Goal: Transaction & Acquisition: Purchase product/service

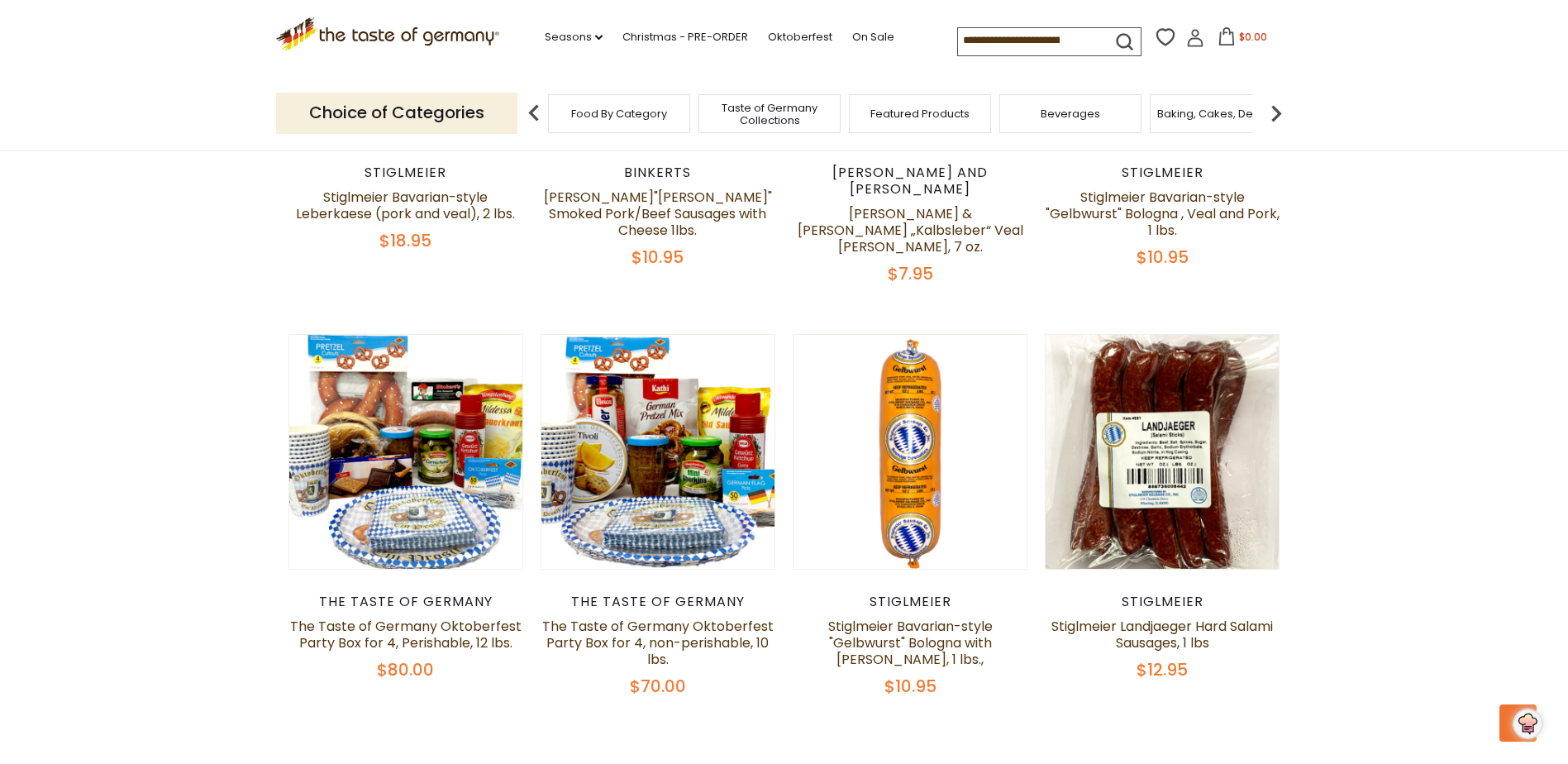
scroll to position [3885, 0]
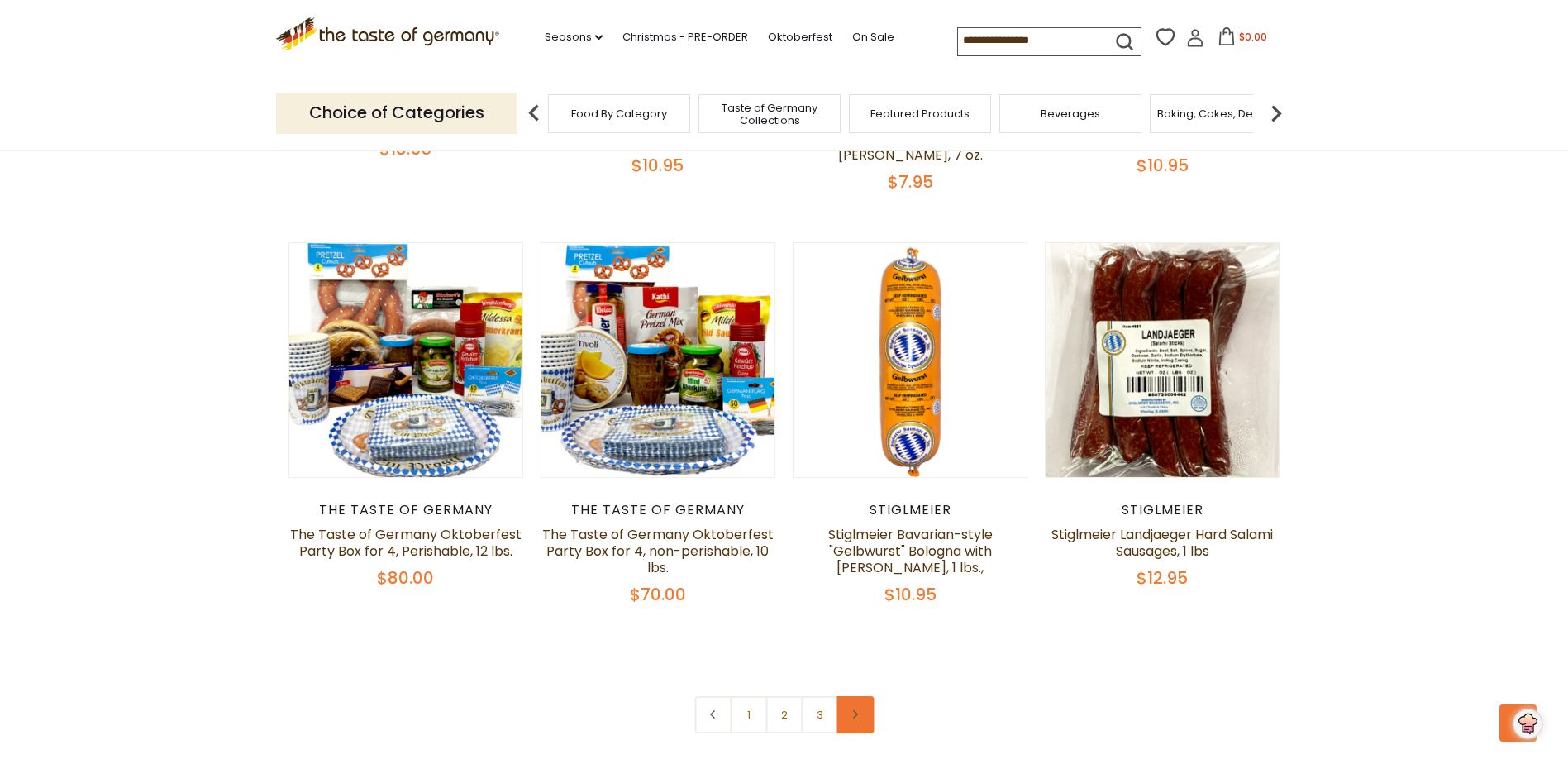
click at [849, 696] on link at bounding box center [855, 715] width 37 height 37
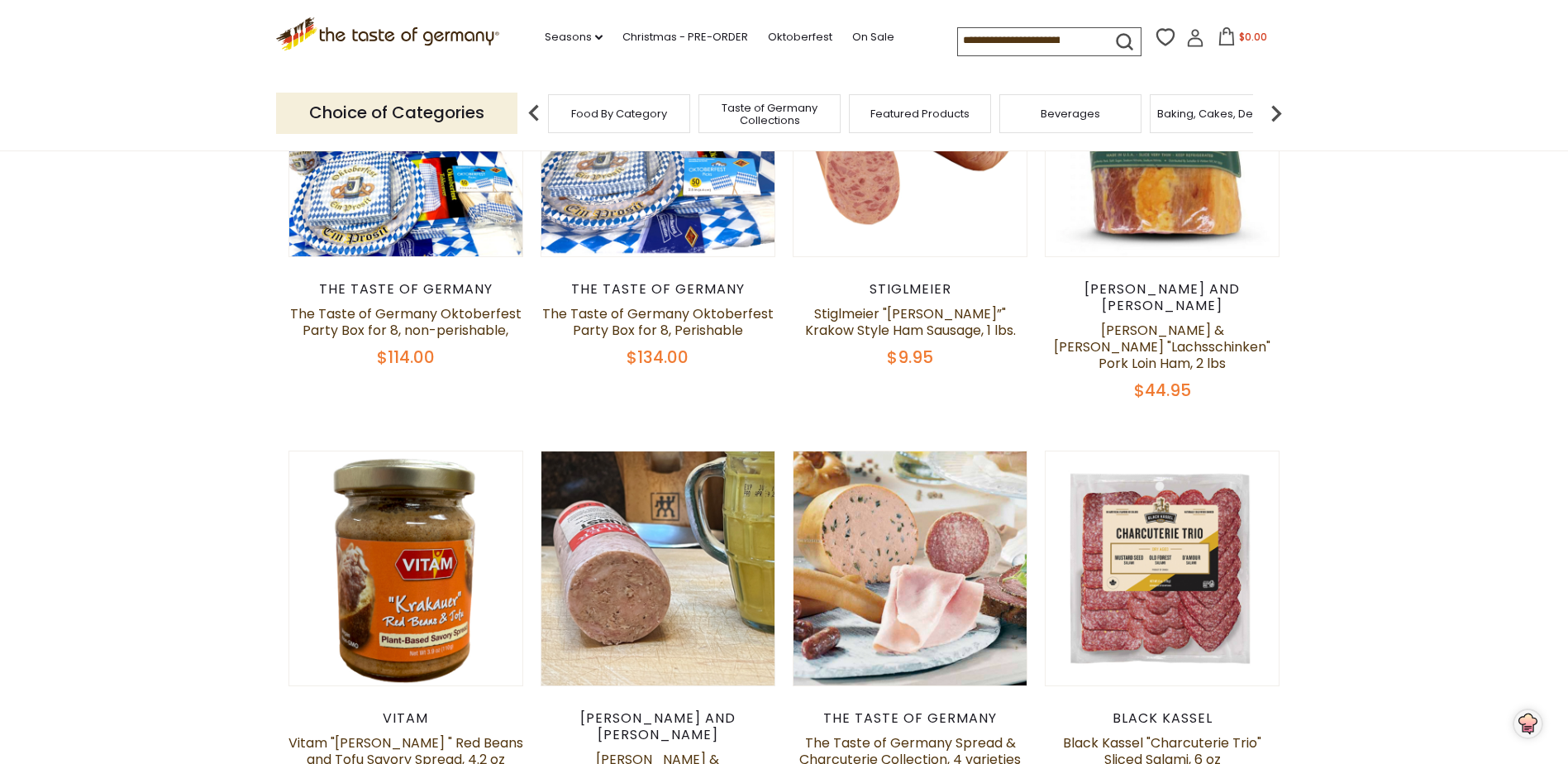
scroll to position [744, 0]
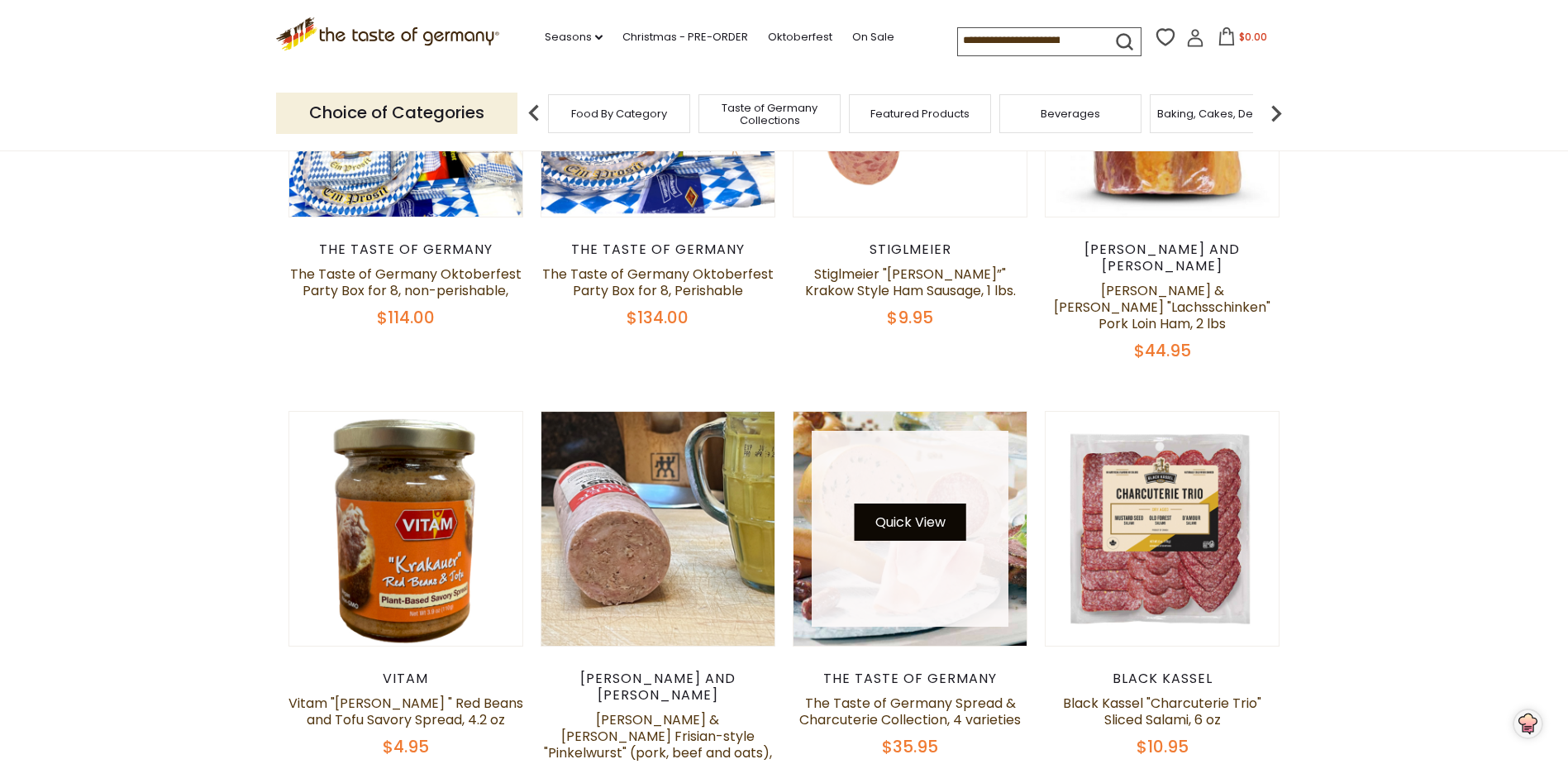
click at [881, 503] on button "Quick View" at bounding box center [911, 522] width 111 height 37
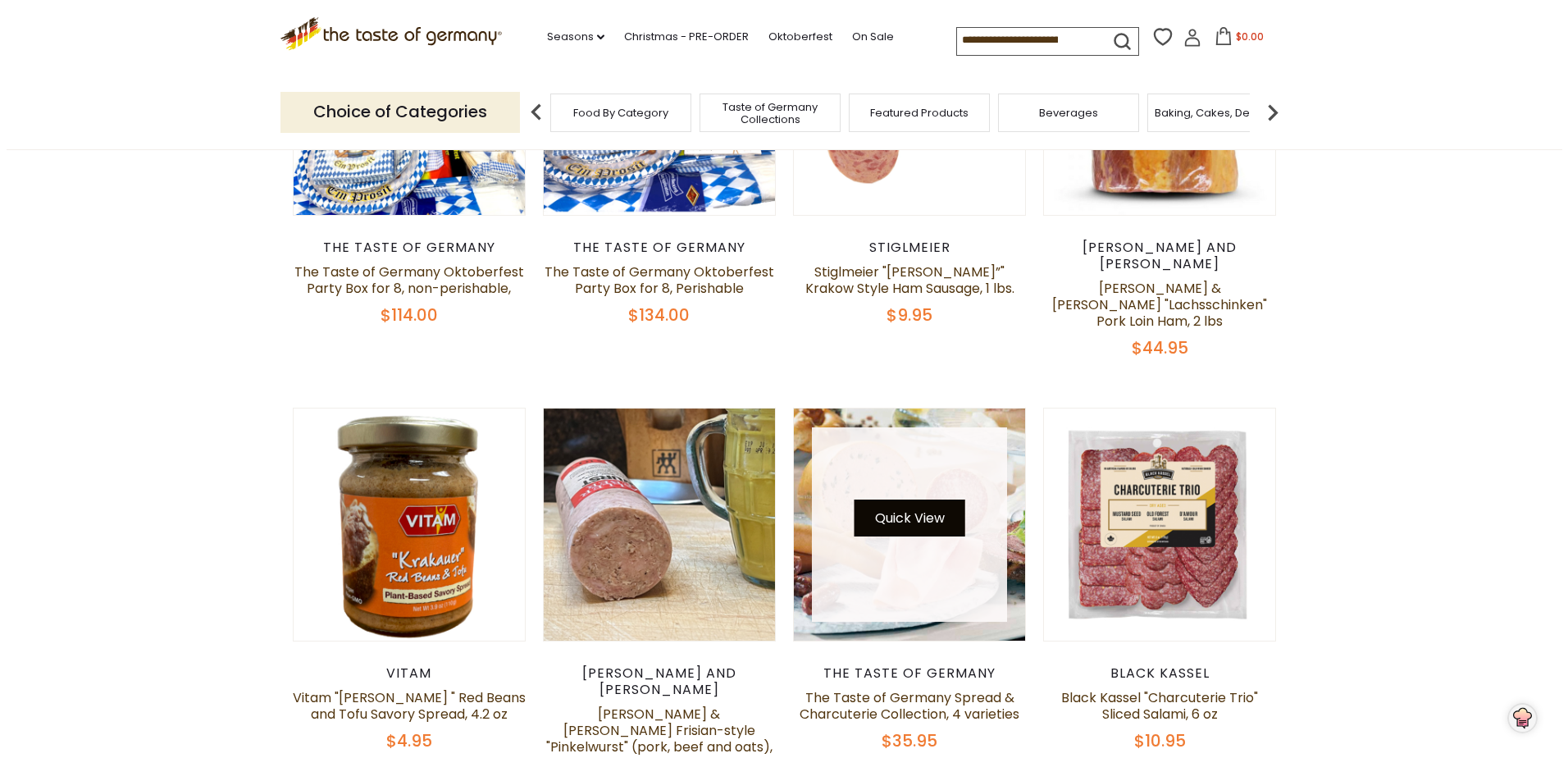
scroll to position [741, 0]
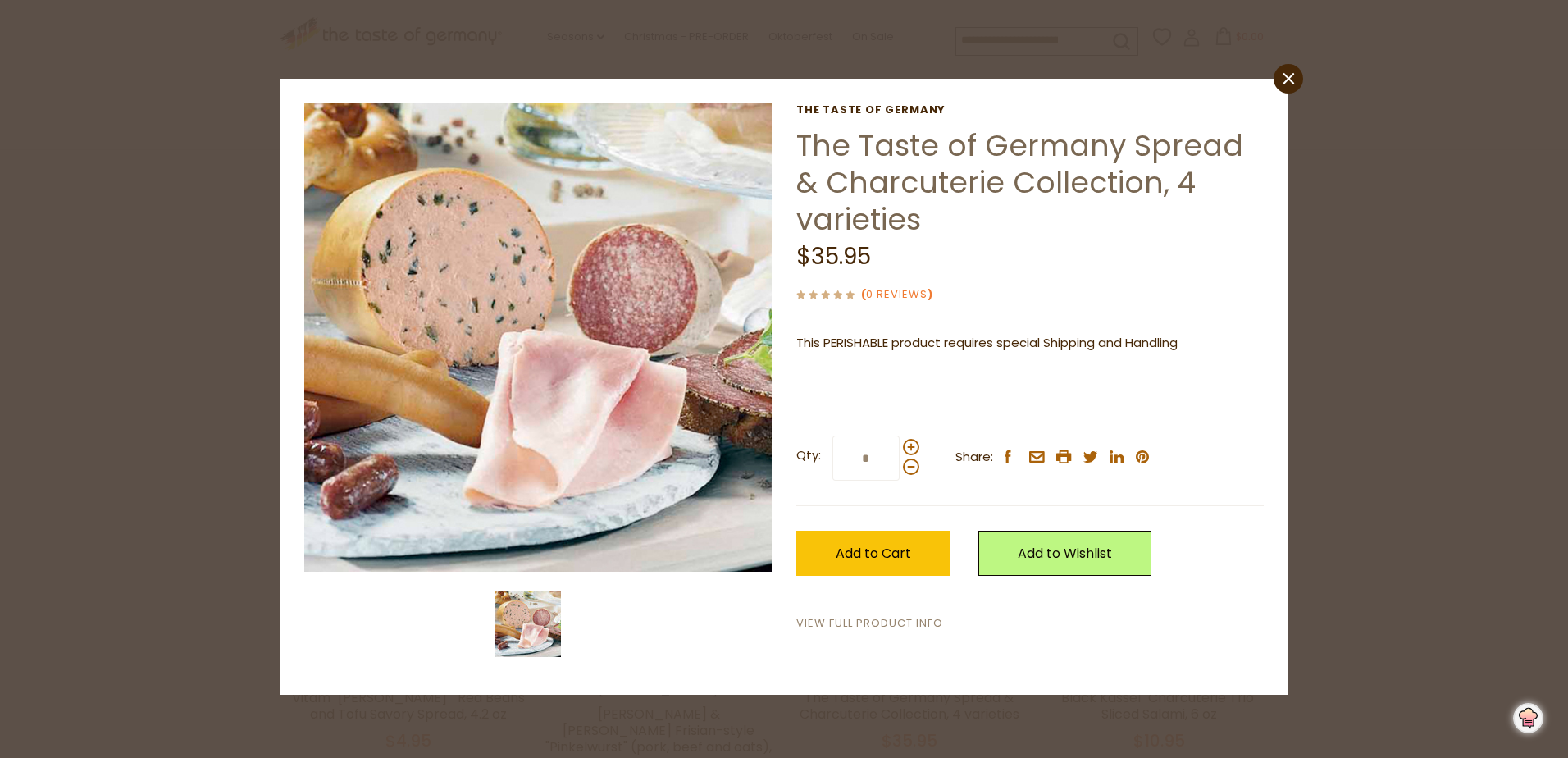
click at [844, 619] on link "View Full Product Info" at bounding box center [870, 624] width 147 height 18
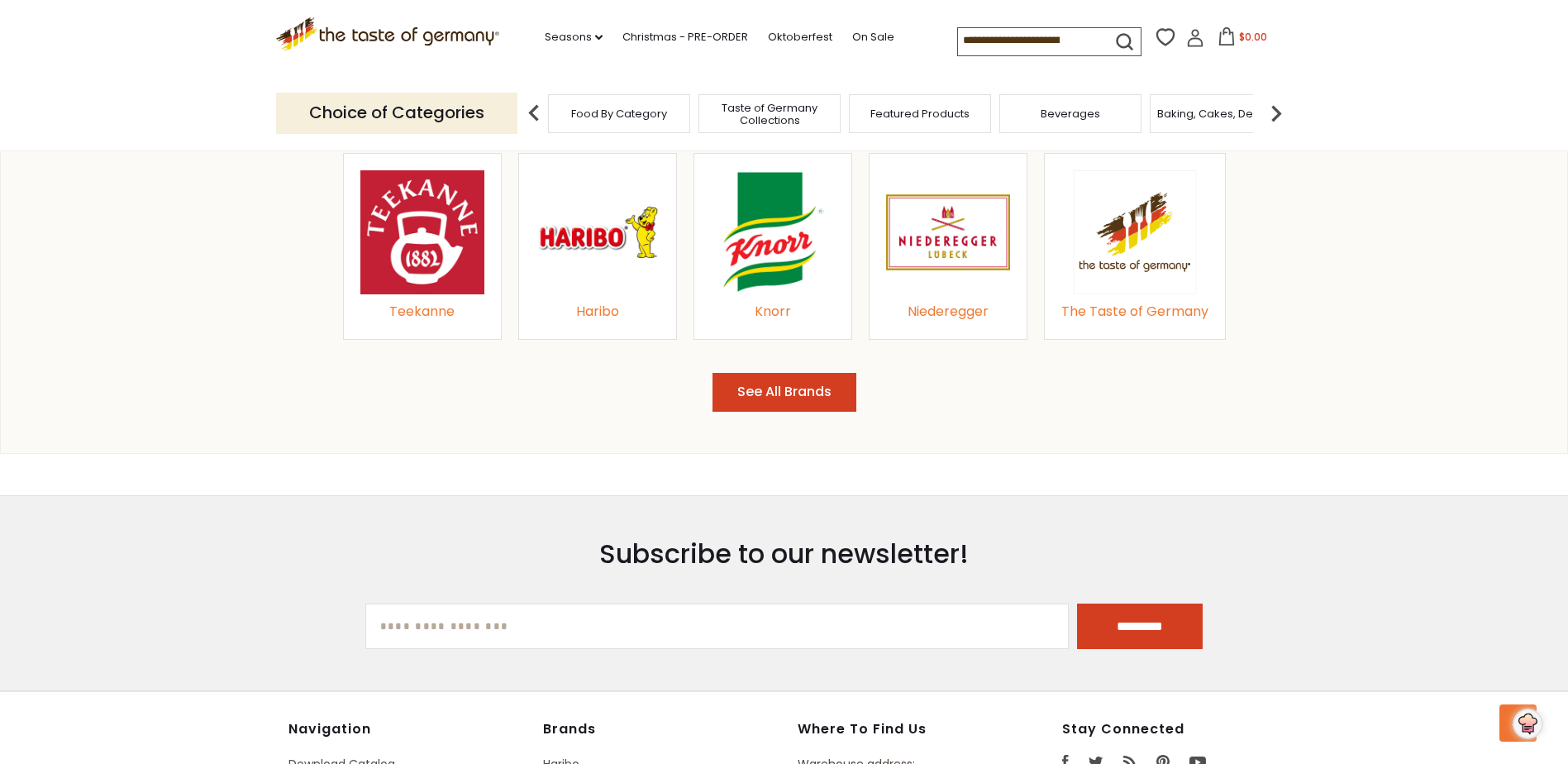
scroll to position [1902, 0]
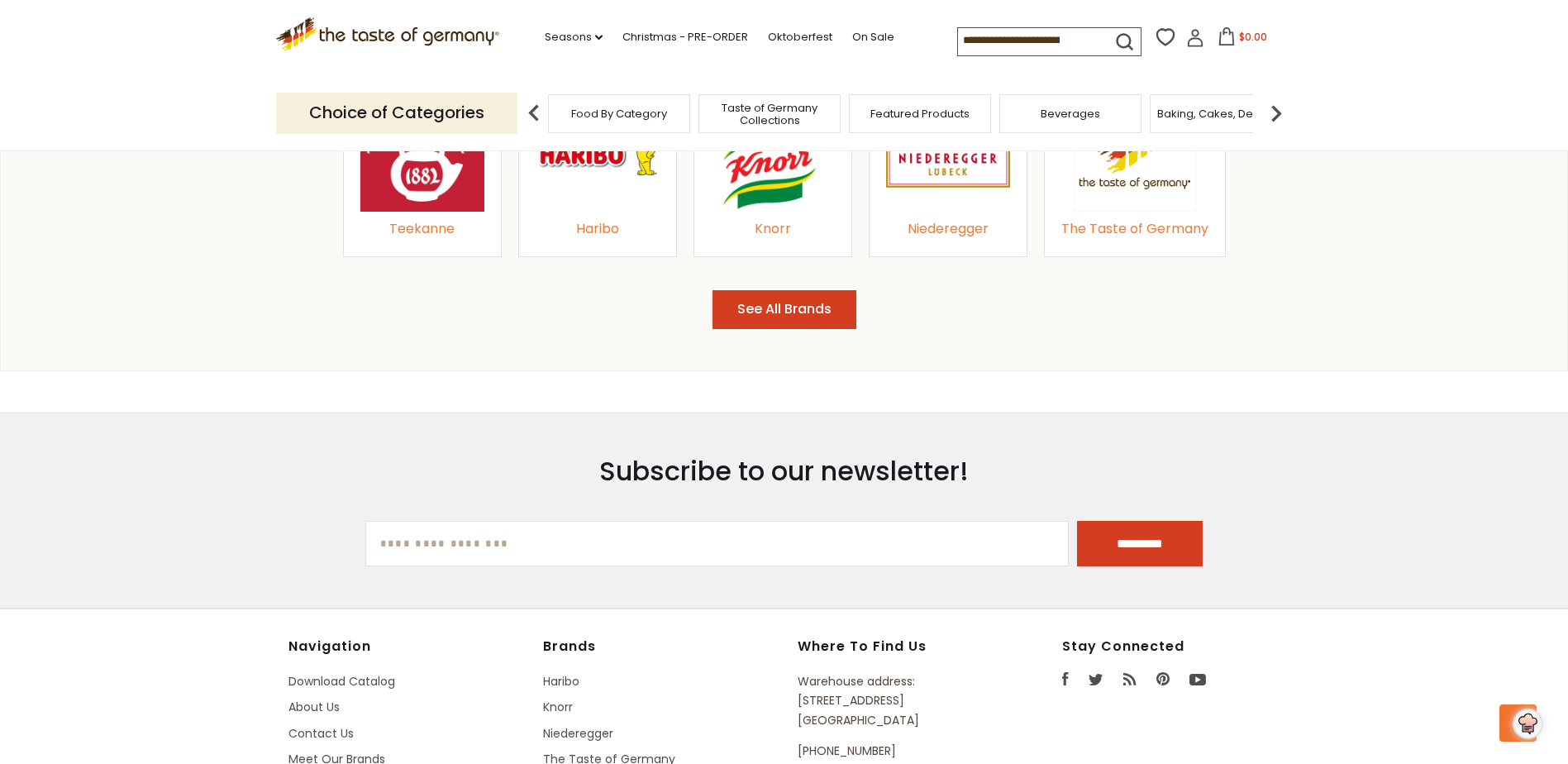
click at [744, 308] on button "See All Brands" at bounding box center [784, 310] width 144 height 39
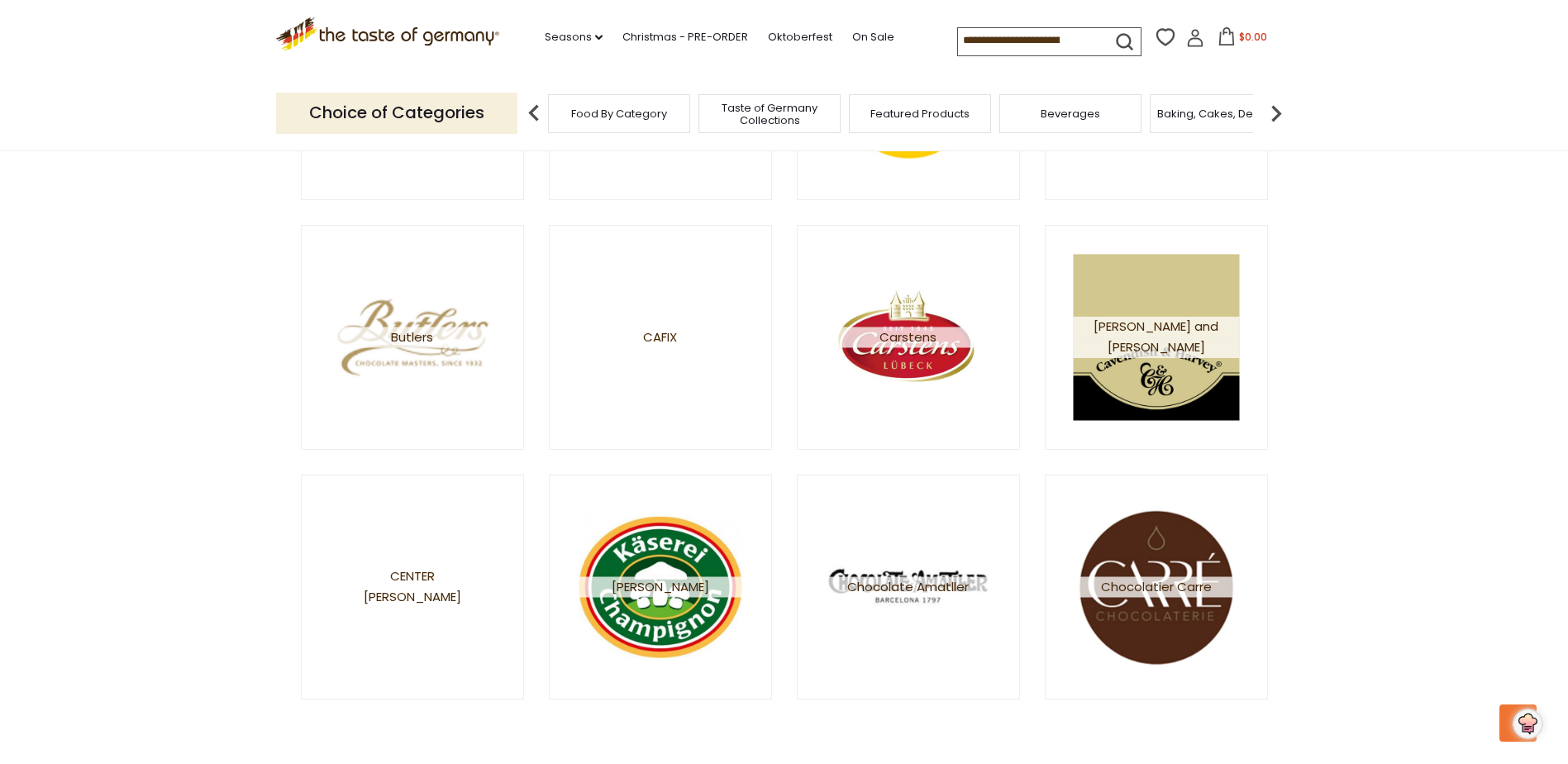
scroll to position [2728, 0]
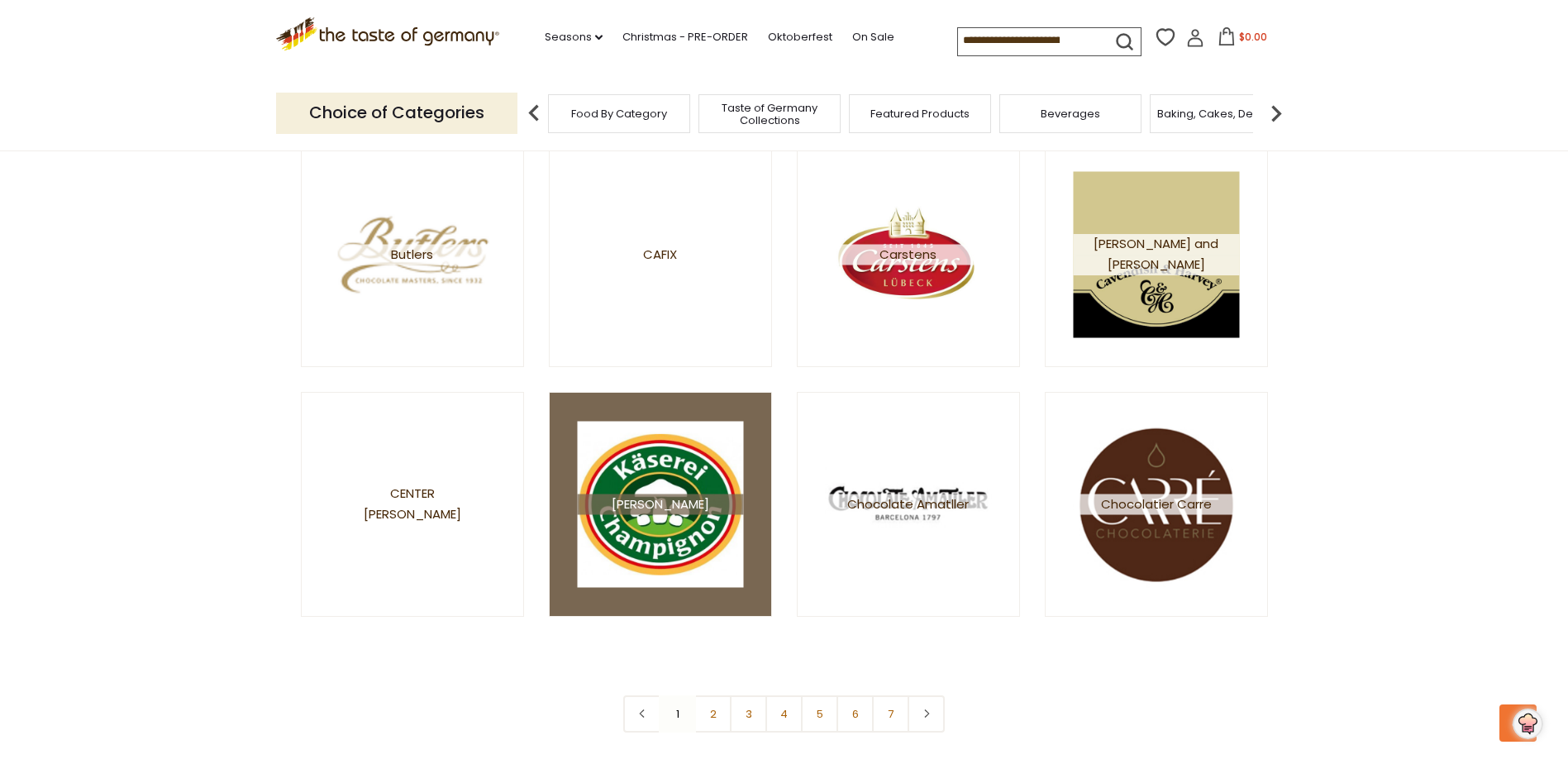
click at [663, 468] on img at bounding box center [660, 503] width 166 height 166
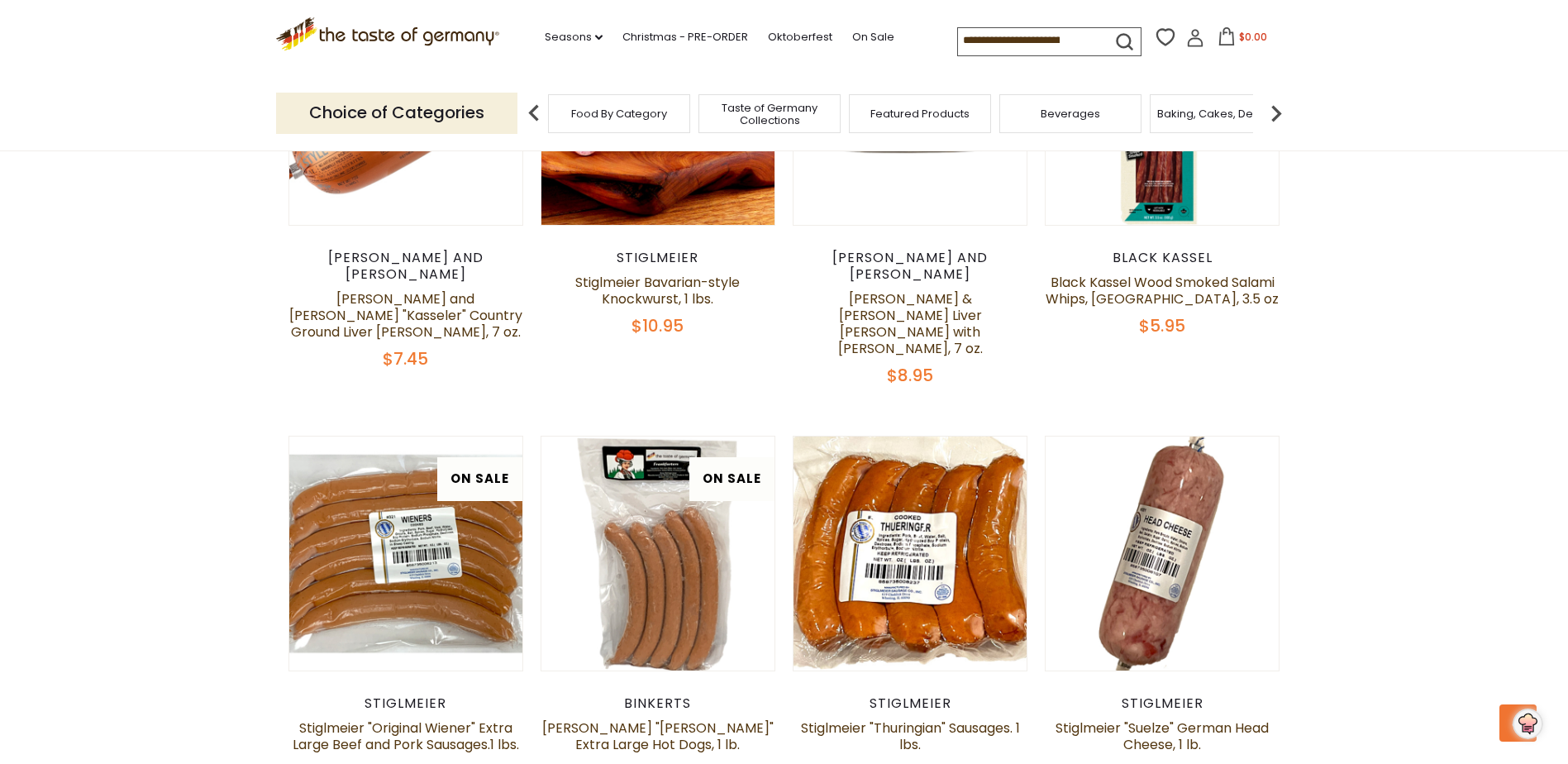
scroll to position [2480, 0]
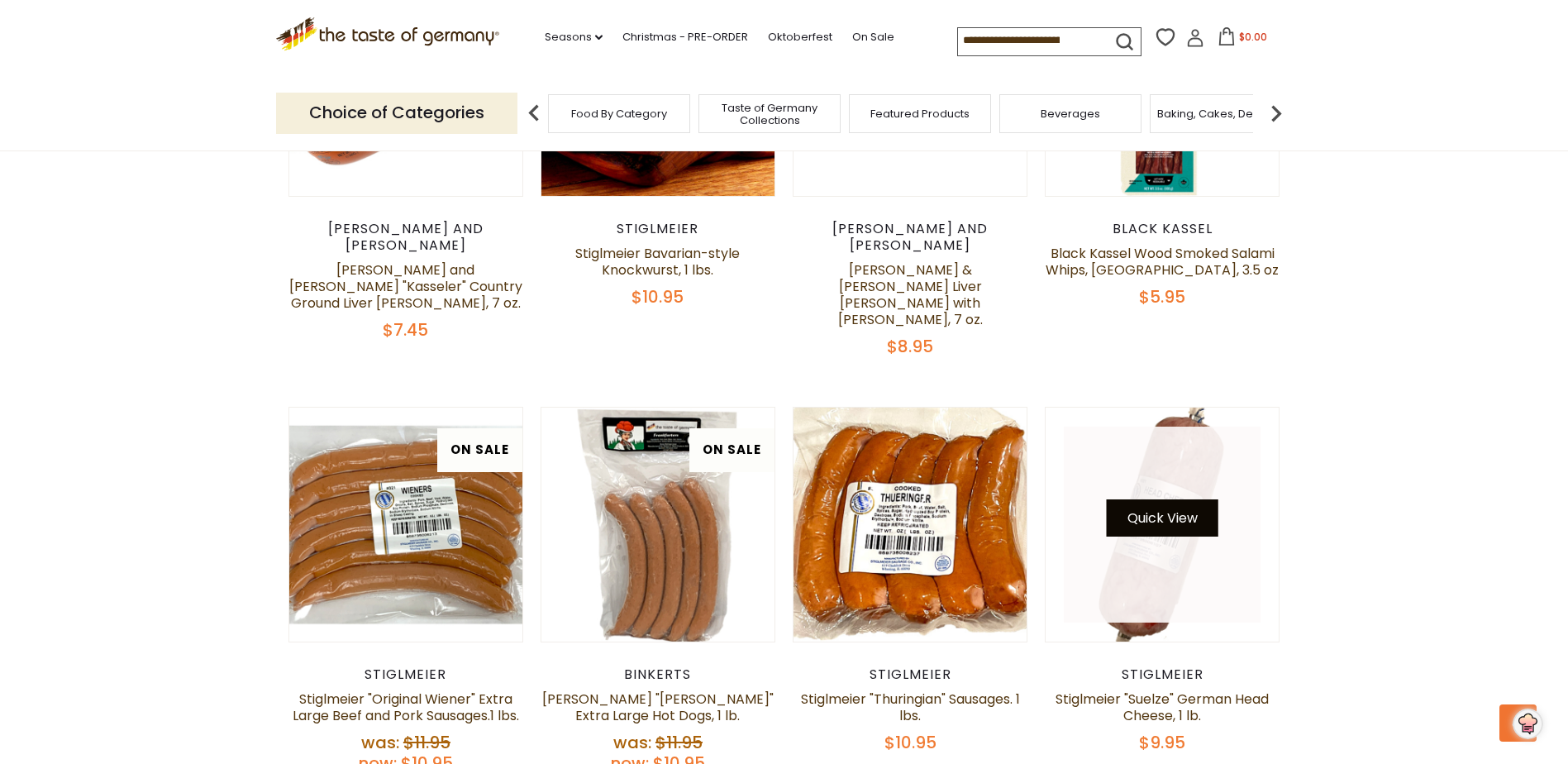
click at [1168, 499] on button "Quick View" at bounding box center [1163, 518] width 111 height 37
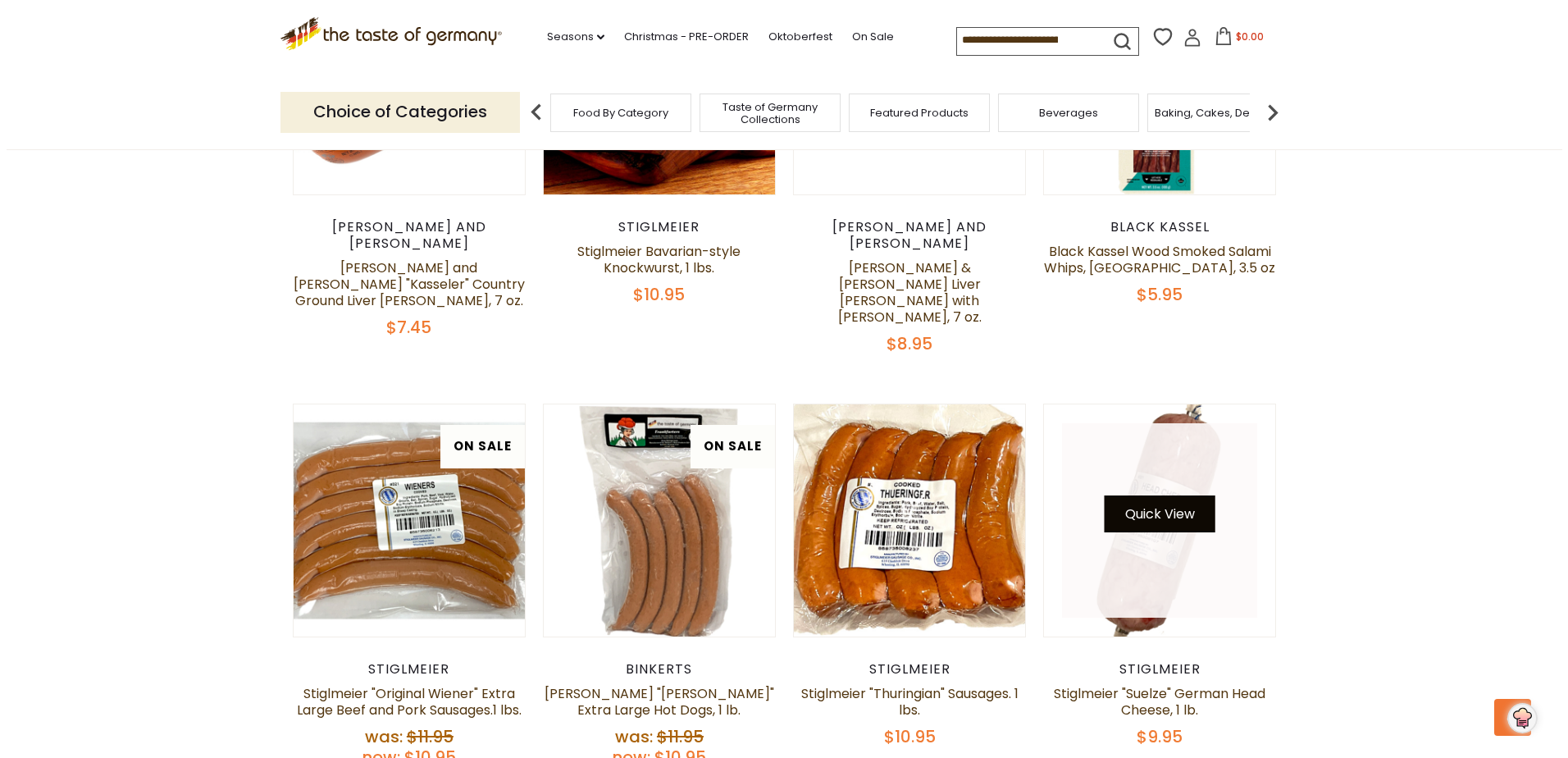
scroll to position [2464, 0]
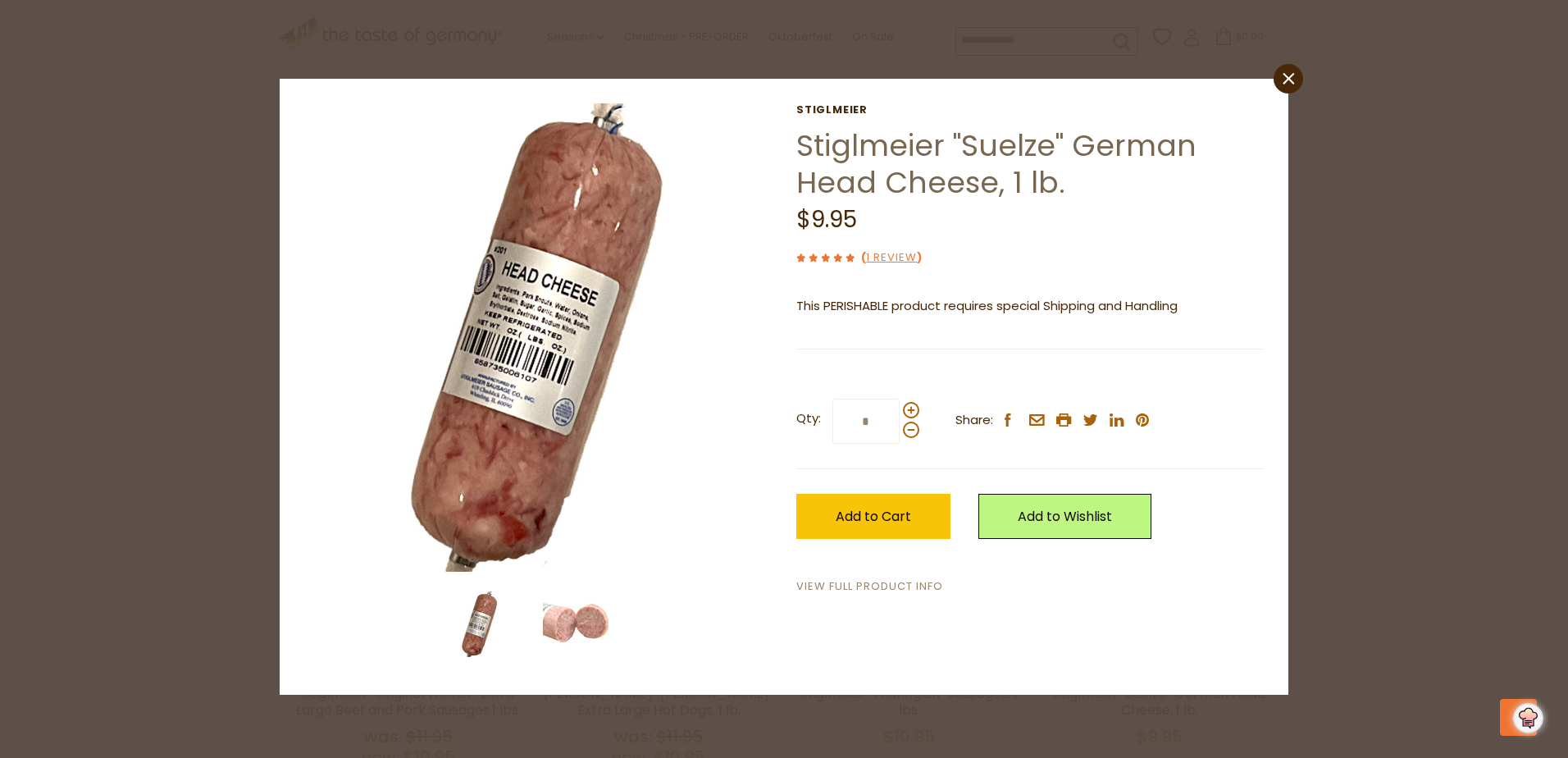
click at [862, 587] on link "View Full Product Info" at bounding box center [870, 587] width 147 height 18
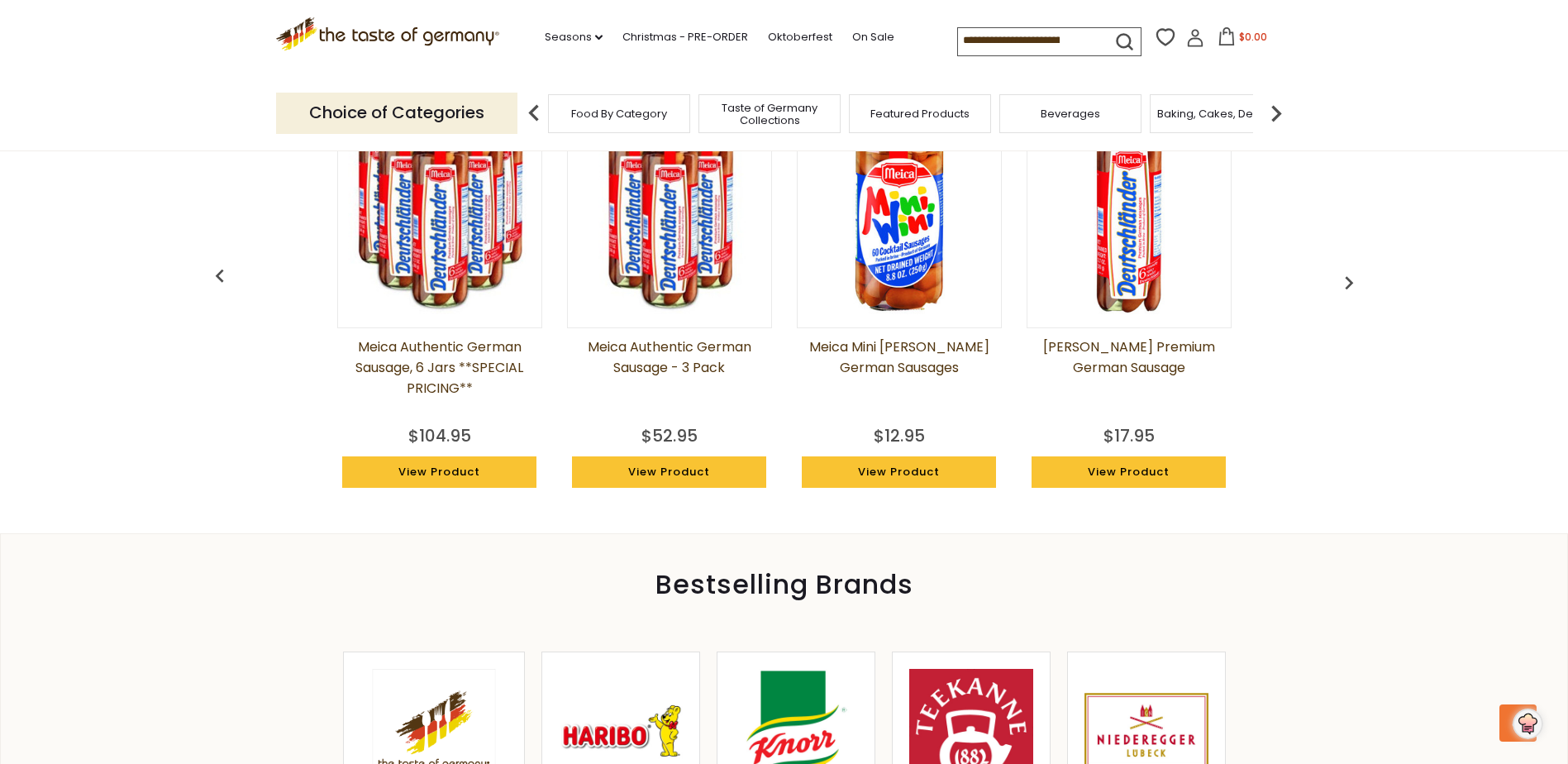
scroll to position [1322, 0]
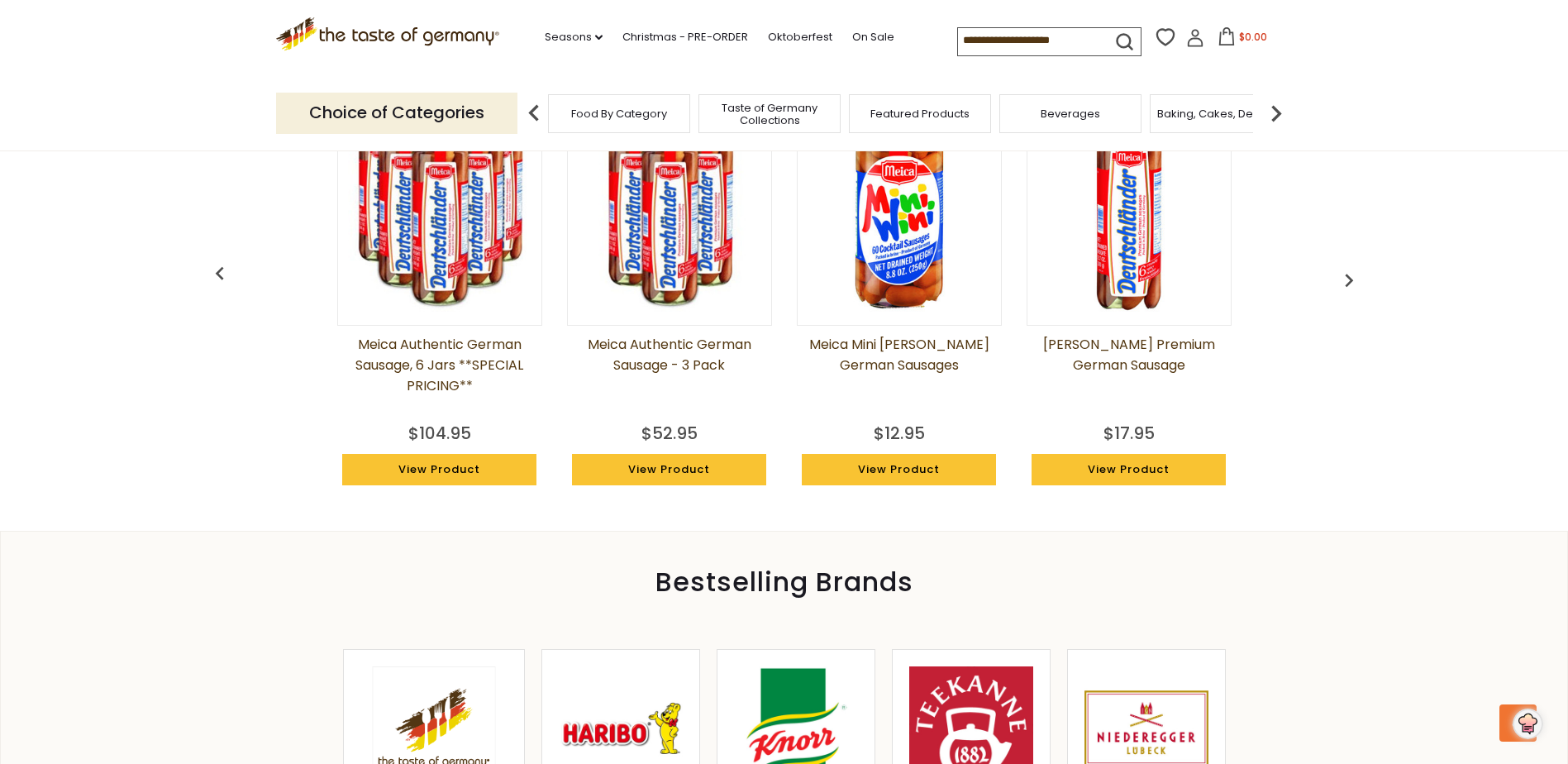
click at [917, 487] on div "Meica Mini [PERSON_NAME] German Sausages $12.95 View Product" at bounding box center [899, 293] width 205 height 416
click at [916, 248] on img at bounding box center [899, 210] width 203 height 203
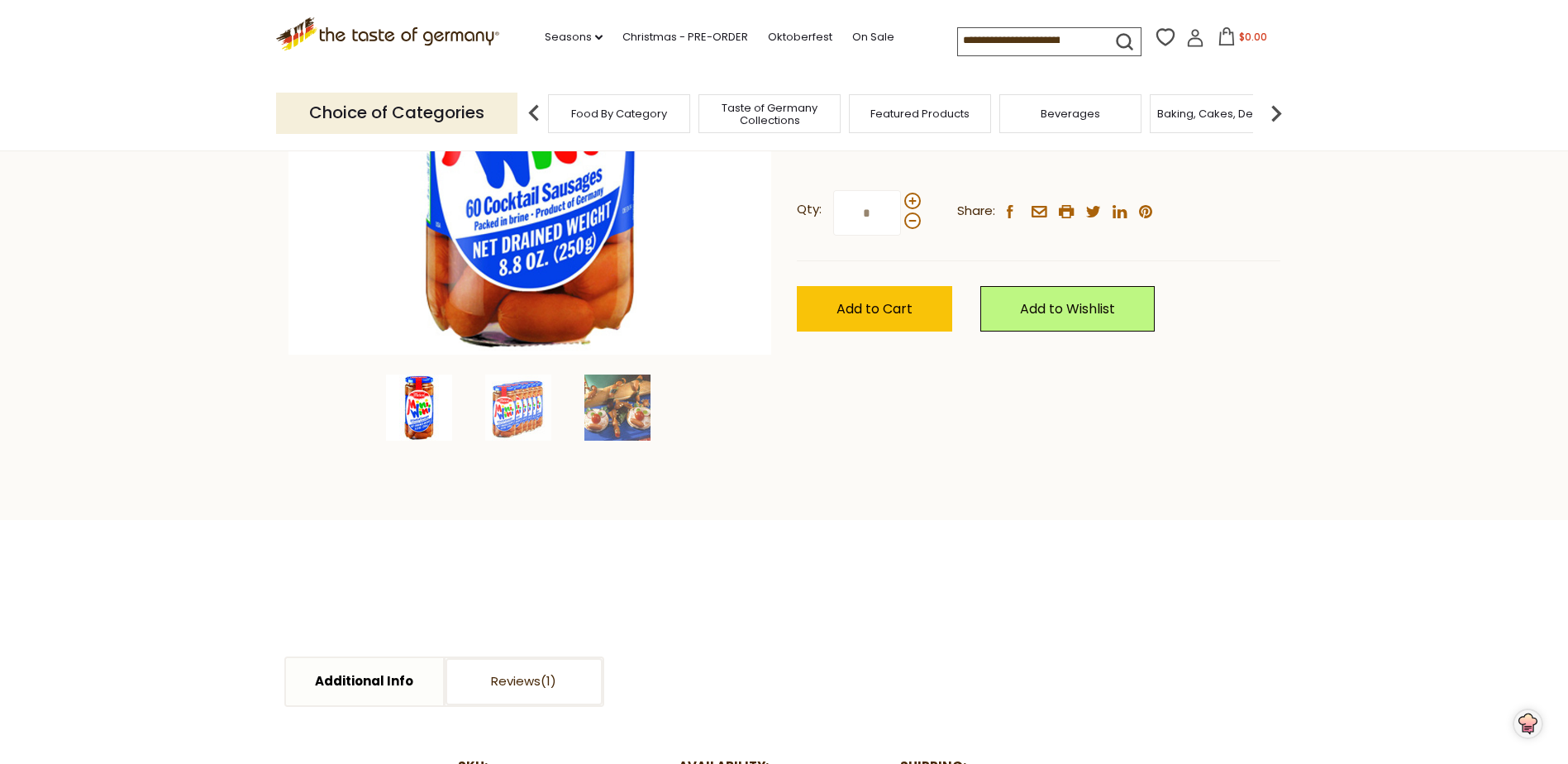
scroll to position [413, 0]
